Goal: Task Accomplishment & Management: Complete application form

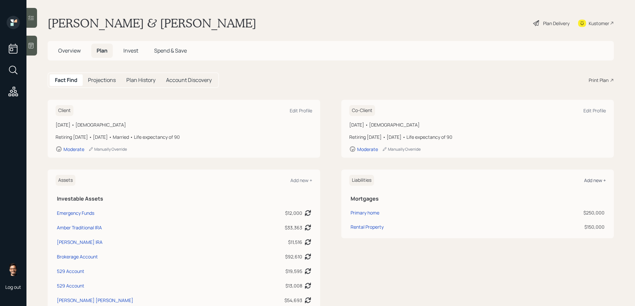
click at [599, 180] on div "Add new +" at bounding box center [595, 180] width 22 height 6
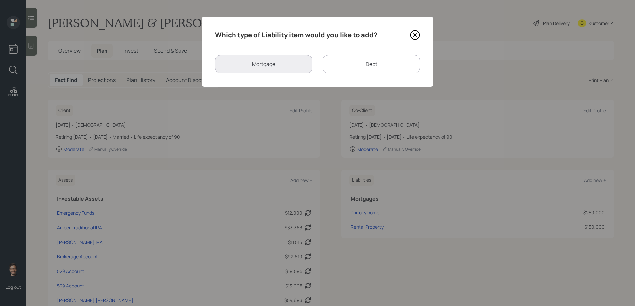
click at [362, 66] on div "Debt" at bounding box center [371, 64] width 97 height 19
select select "credit_card"
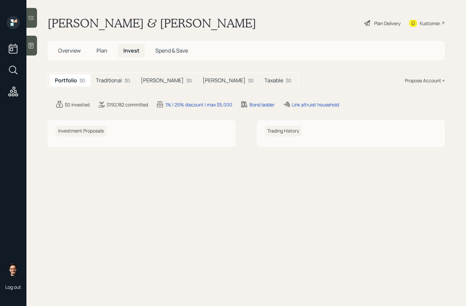
click at [113, 80] on h5 "Traditional" at bounding box center [109, 80] width 26 height 6
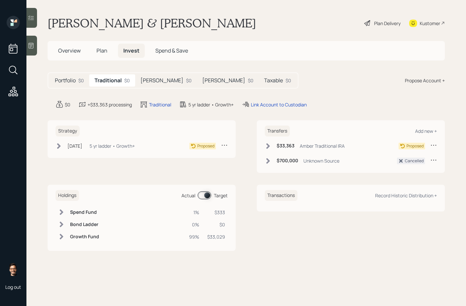
click at [227, 146] on icon at bounding box center [224, 145] width 7 height 7
click at [108, 175] on div "Strategy Jan 31, 2024 Wednesday, January 31, 2024 7:17 PM EST 5 yr ladder • Gro…" at bounding box center [246, 185] width 397 height 131
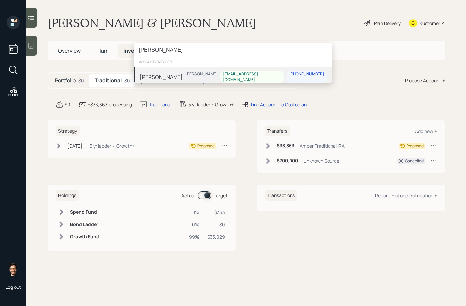
type input "pierre miles"
